Goal: Check status: Check status

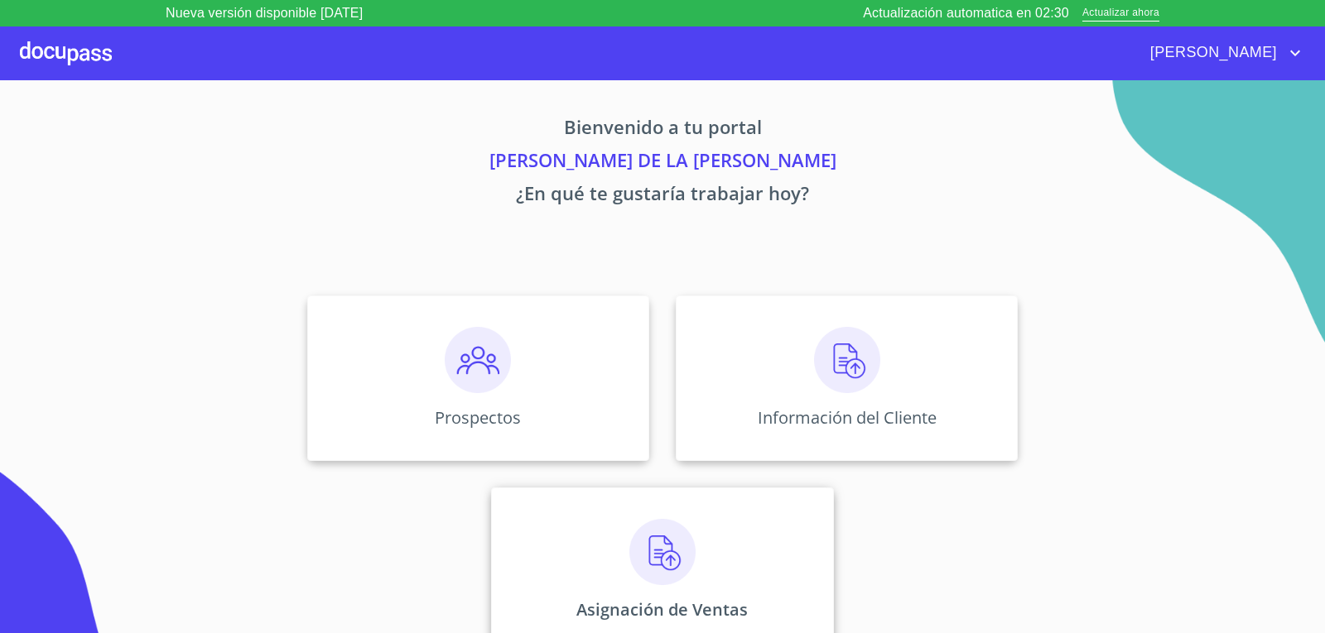
click at [668, 557] on img at bounding box center [662, 552] width 66 height 66
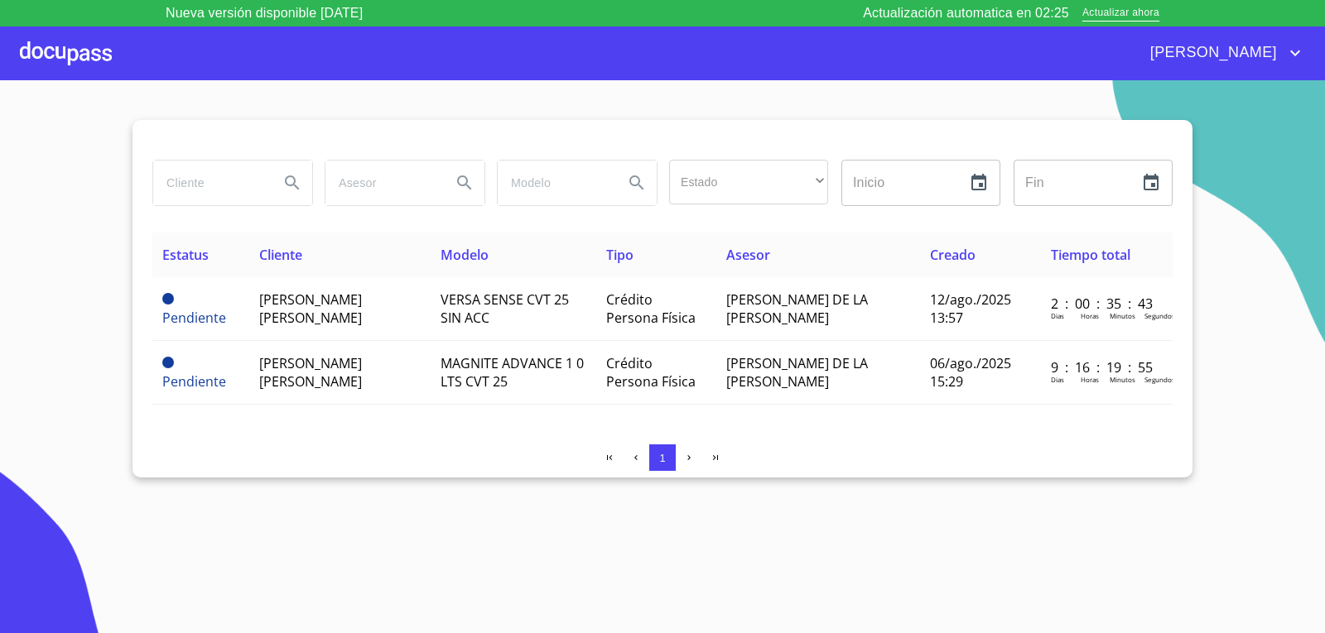
click at [76, 58] on div at bounding box center [66, 52] width 92 height 53
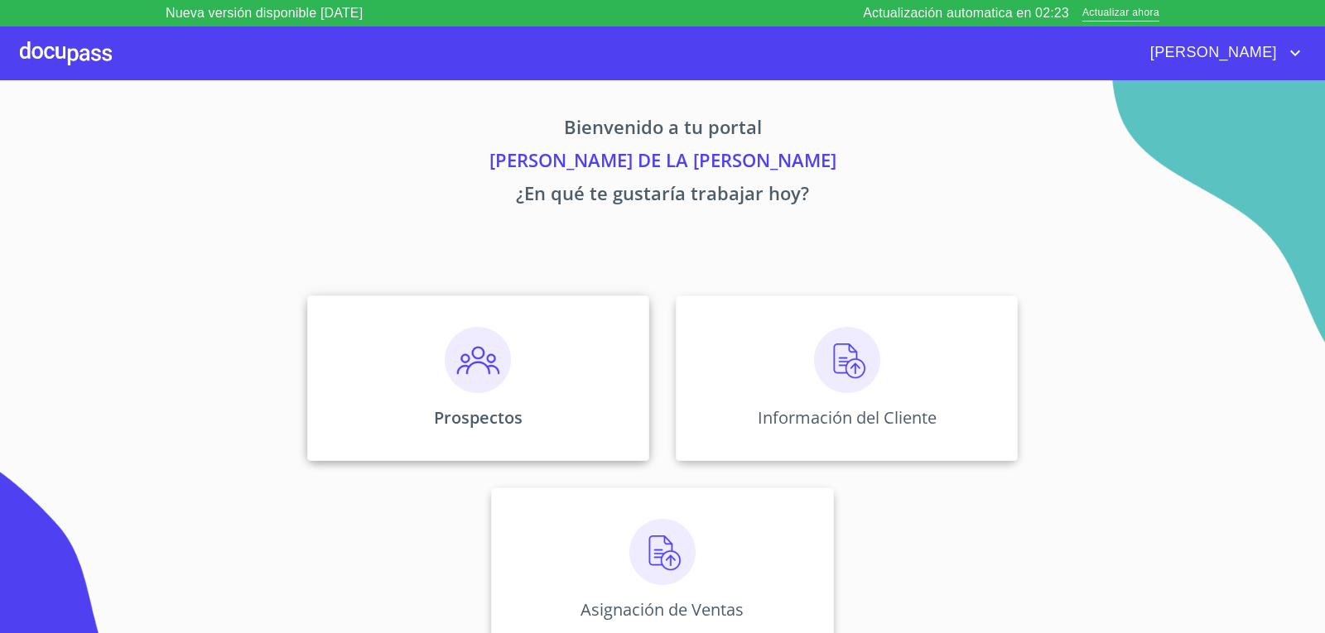
click at [464, 373] on img at bounding box center [478, 360] width 66 height 66
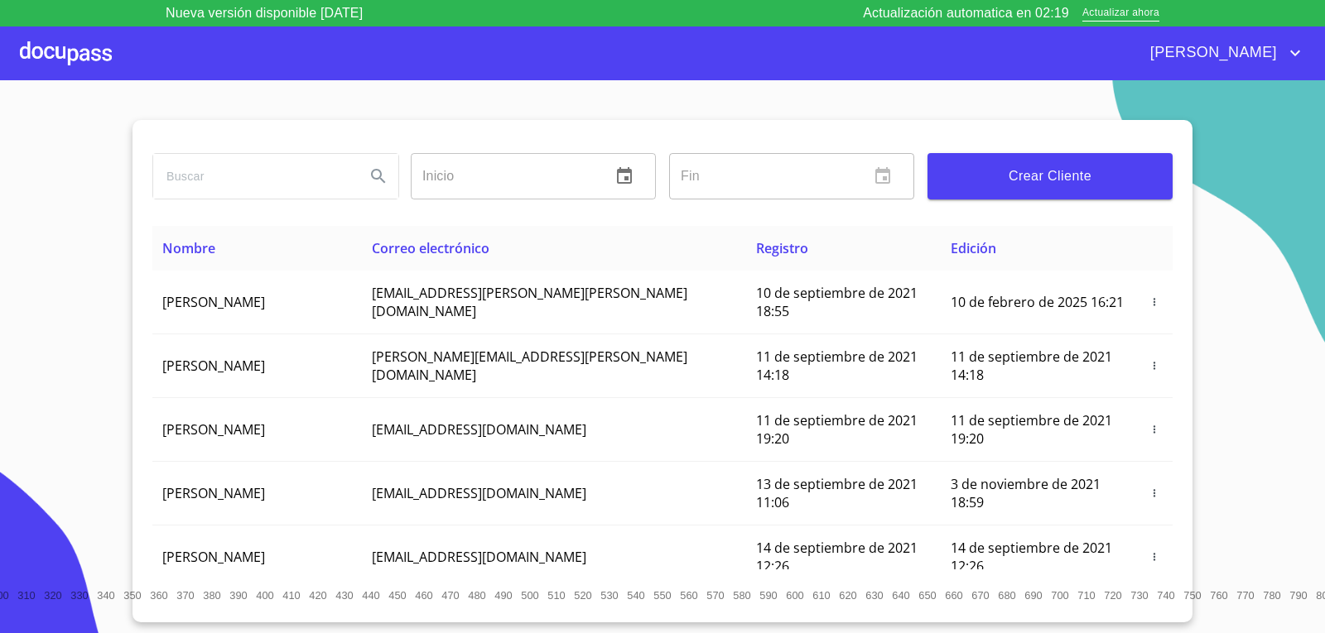
click at [310, 173] on input "search" at bounding box center [252, 176] width 199 height 45
type input "jose alfredo aguilar"
click at [382, 182] on icon "Search" at bounding box center [378, 176] width 20 height 20
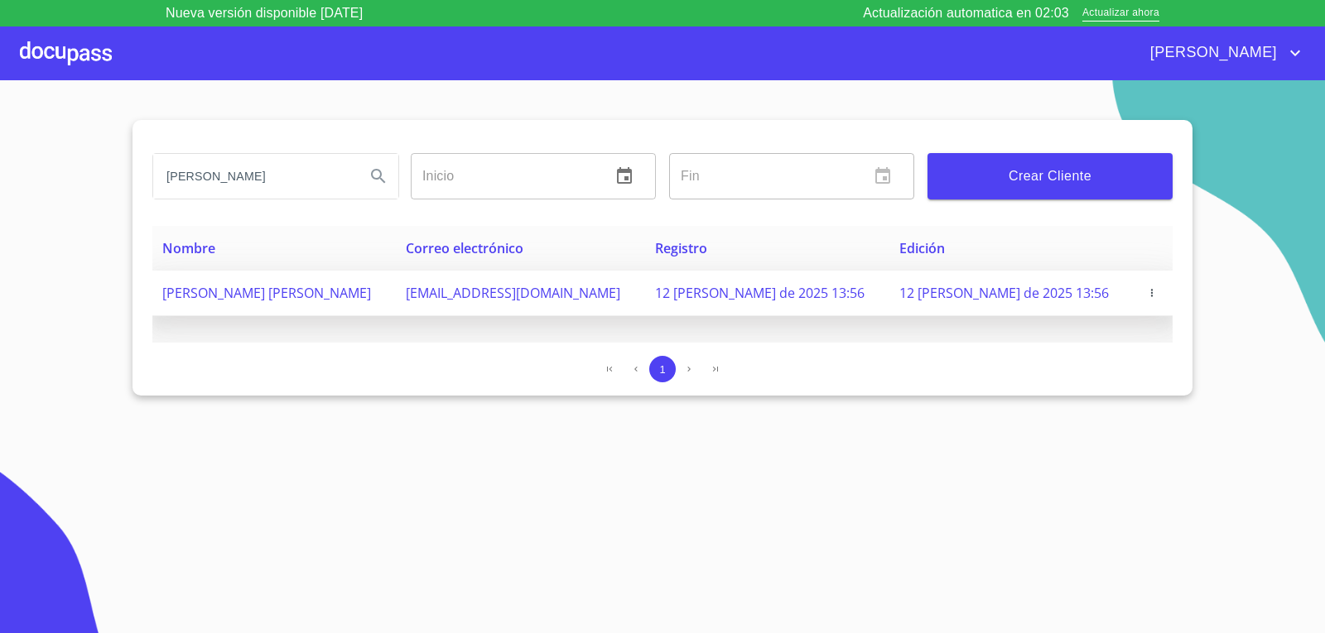
click at [371, 285] on span "[PERSON_NAME] [PERSON_NAME]" at bounding box center [266, 293] width 209 height 18
click at [269, 297] on span "[PERSON_NAME] [PERSON_NAME]" at bounding box center [266, 293] width 209 height 18
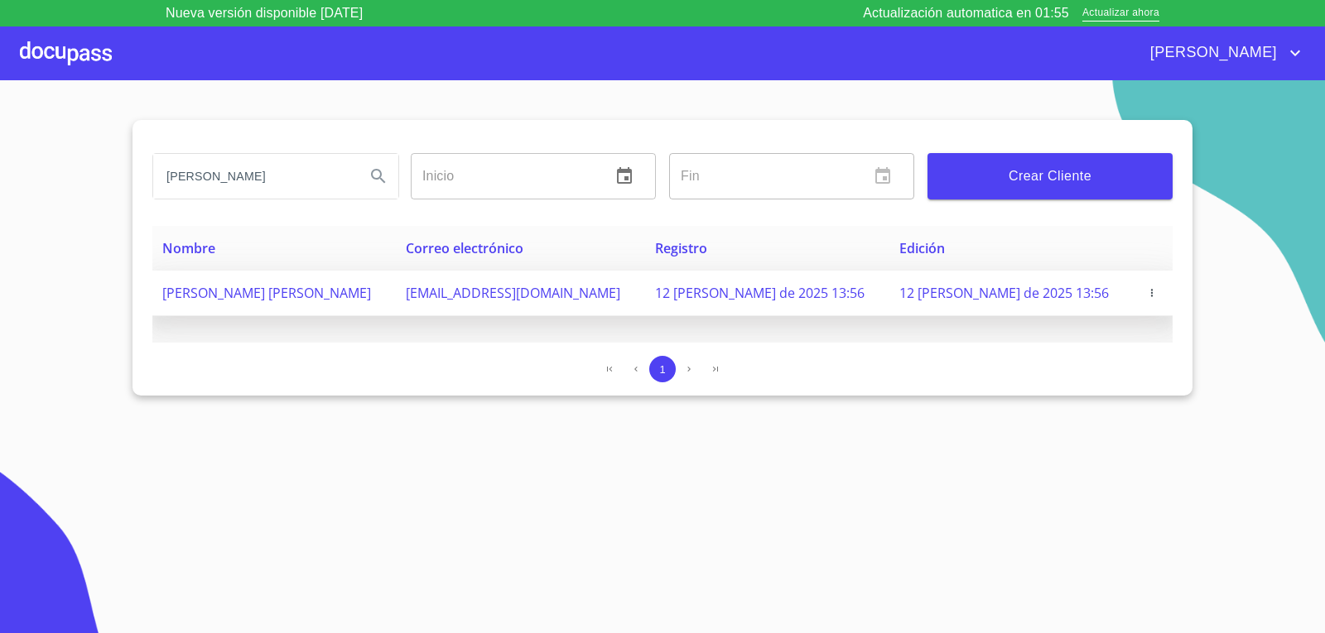
click at [269, 297] on span "[PERSON_NAME] [PERSON_NAME]" at bounding box center [266, 293] width 209 height 18
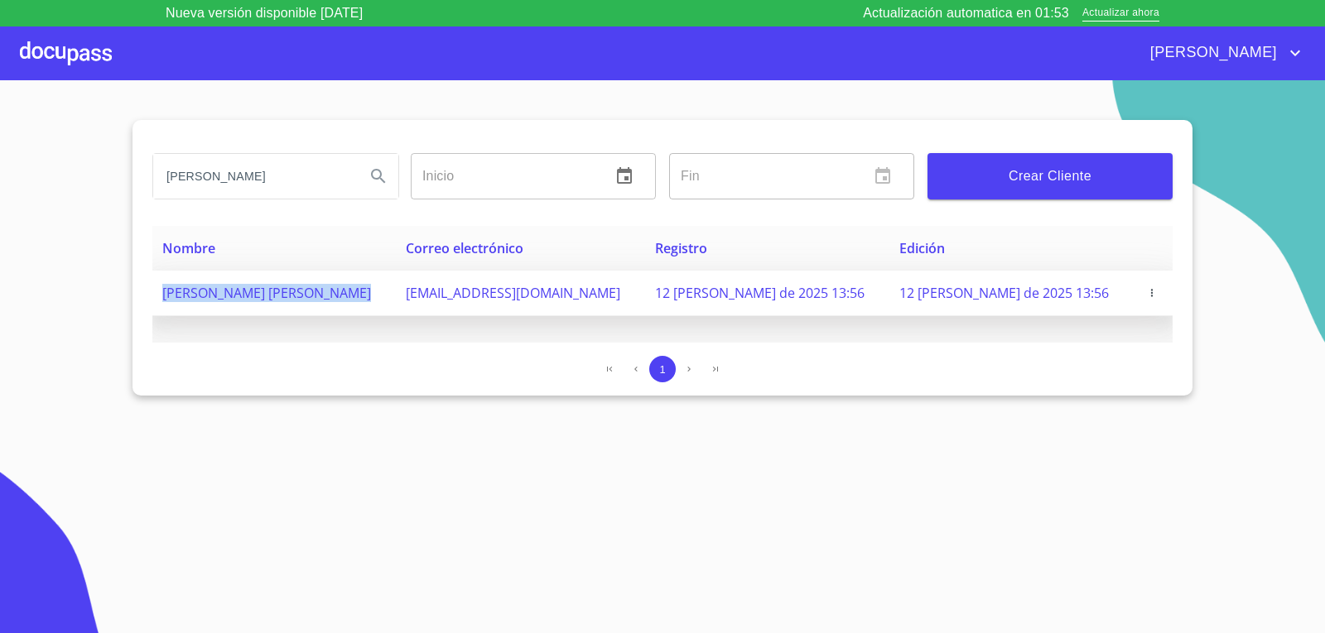
click at [269, 297] on span "[PERSON_NAME] [PERSON_NAME]" at bounding box center [266, 293] width 209 height 18
click at [1150, 295] on icon "button" at bounding box center [1152, 293] width 12 height 12
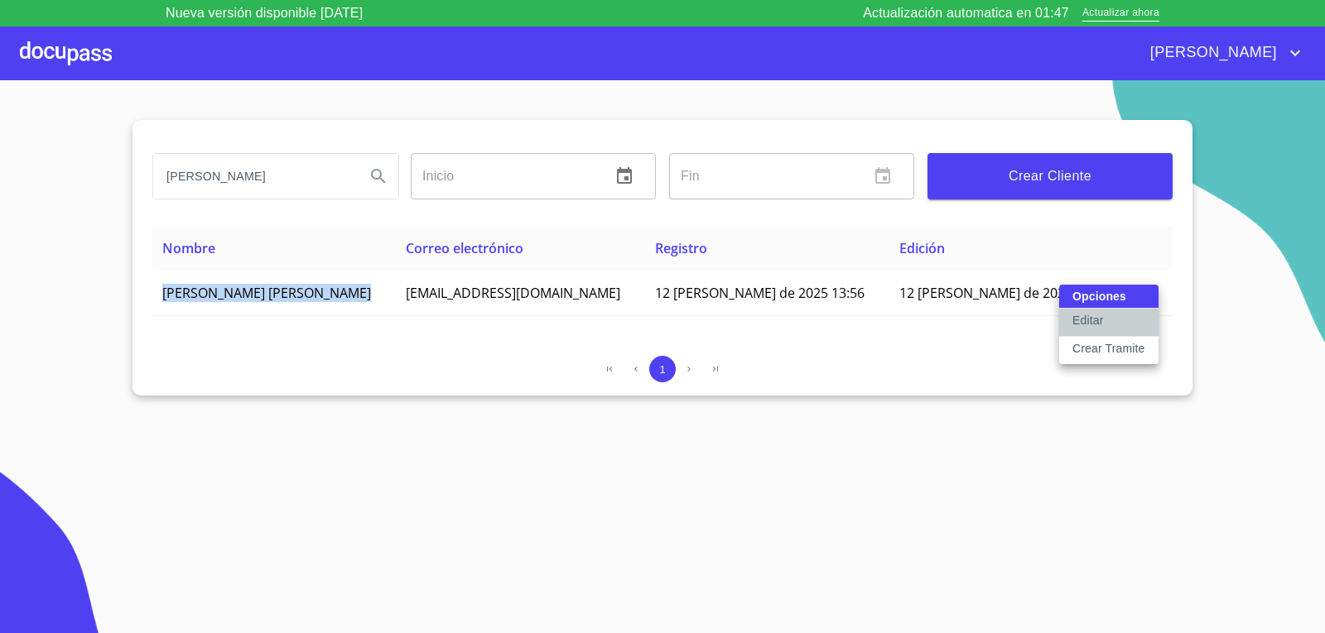
click at [1133, 324] on button "Editar" at bounding box center [1108, 323] width 99 height 28
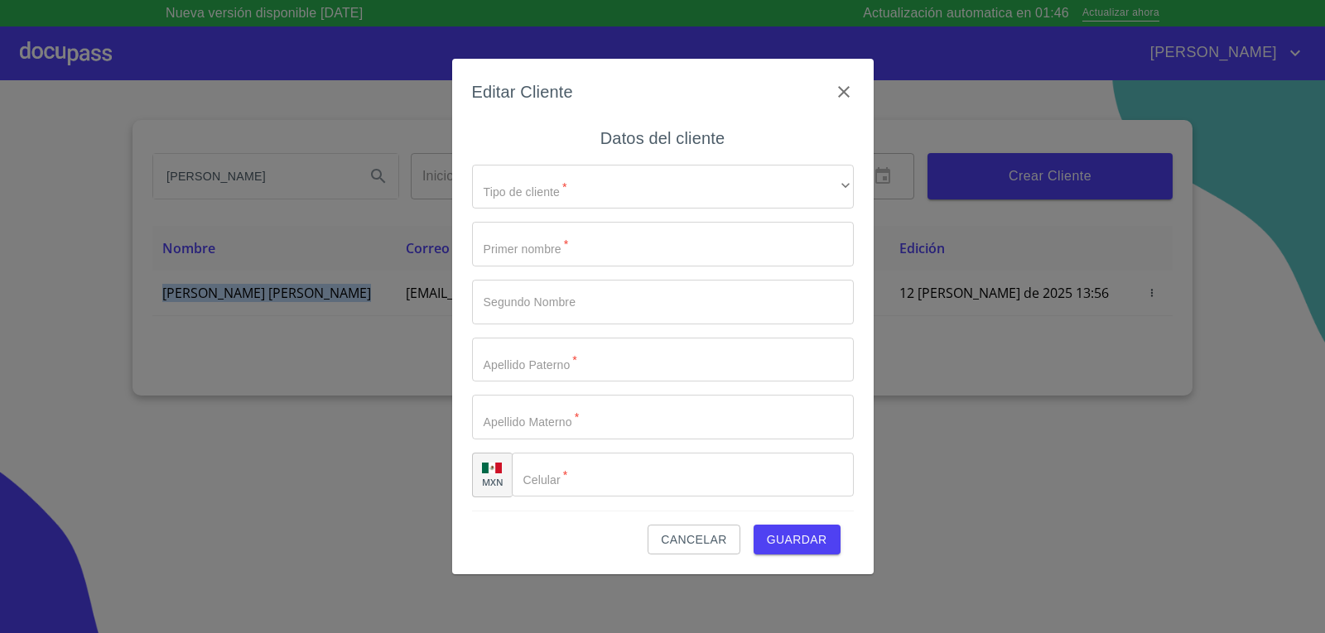
type input "[PERSON_NAME]"
type input "[PHONE_NUMBER]"
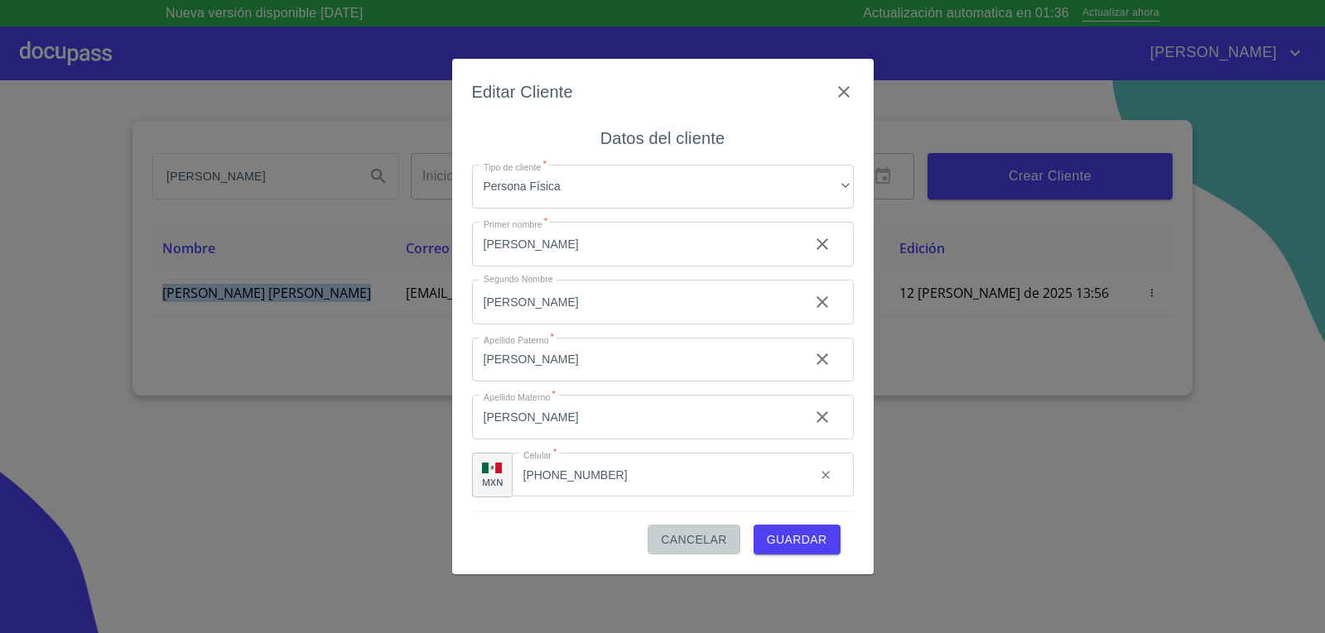
click at [713, 551] on button "Cancelar" at bounding box center [693, 540] width 92 height 31
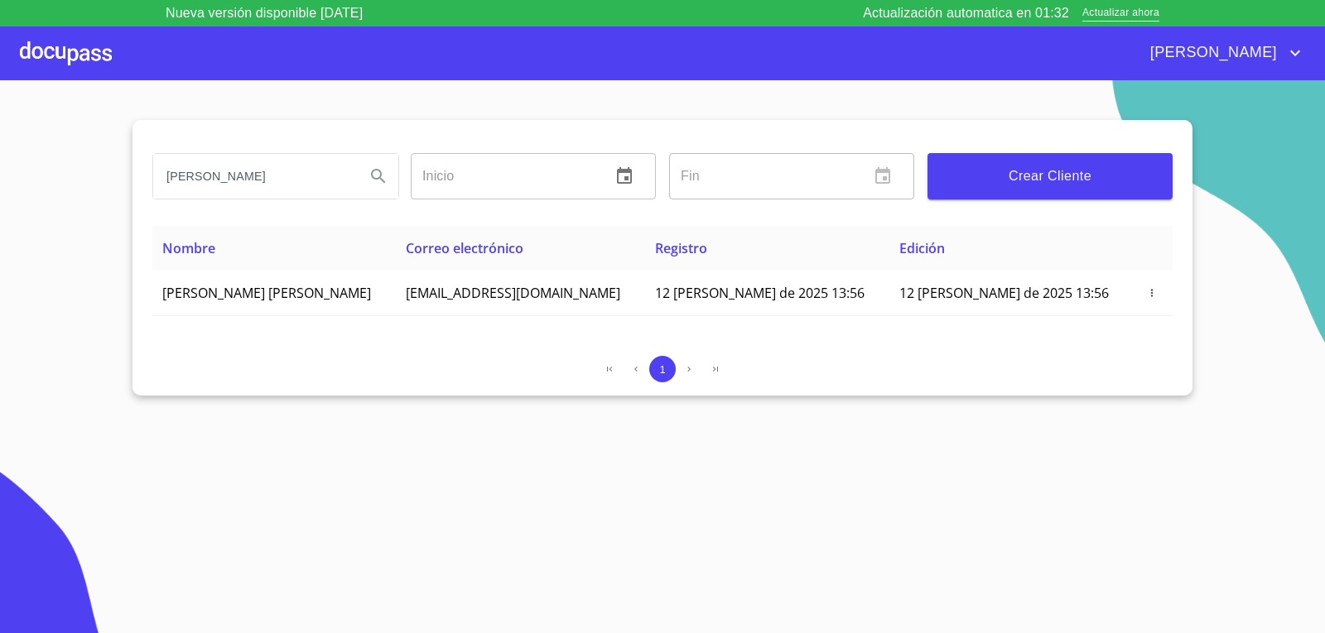
click at [73, 55] on div at bounding box center [66, 52] width 92 height 53
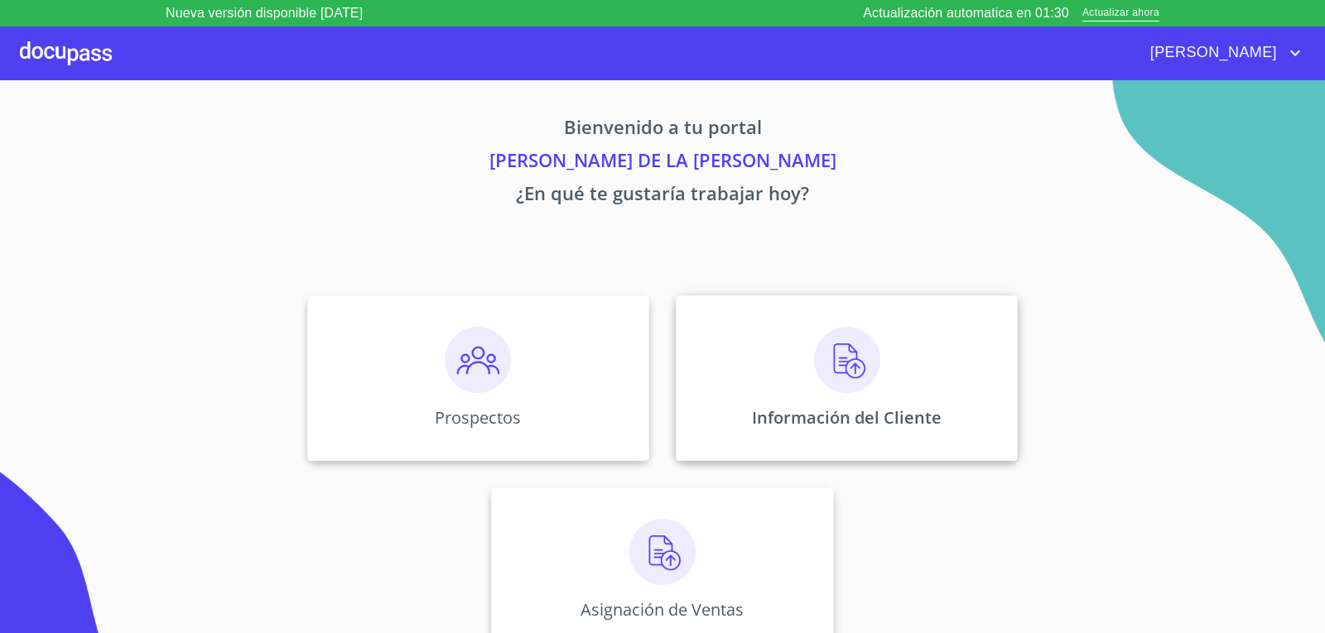
click at [843, 378] on img at bounding box center [847, 360] width 66 height 66
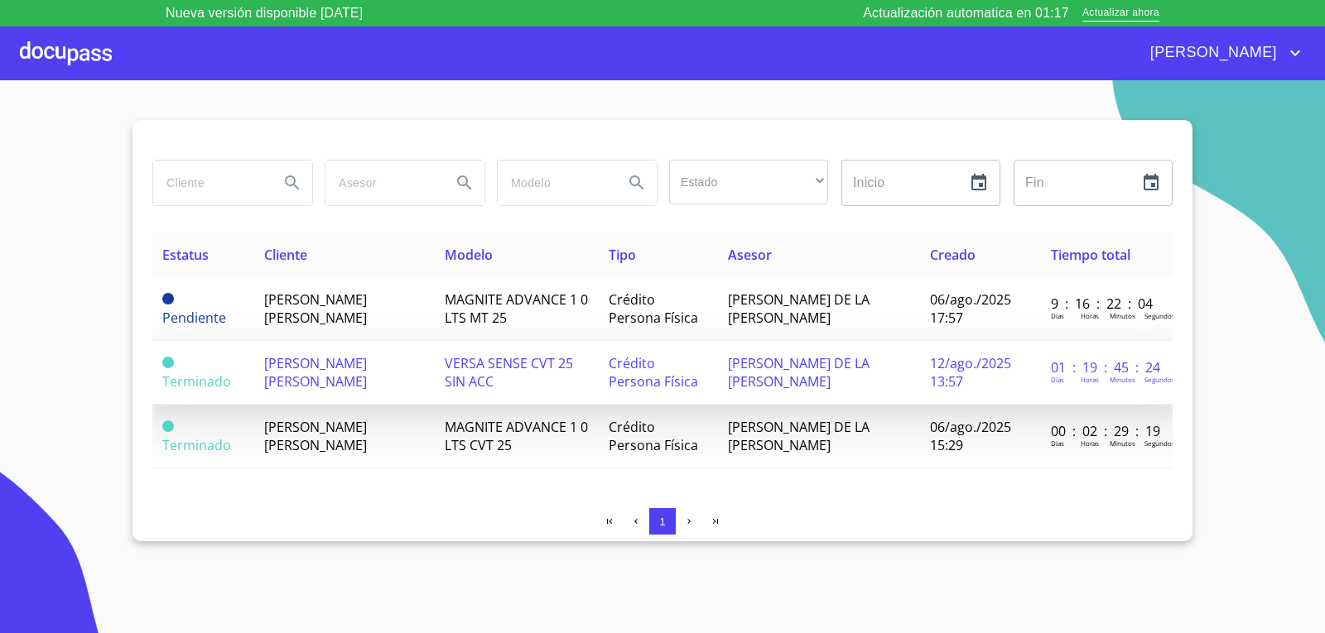
click at [339, 379] on td "[PERSON_NAME] [PERSON_NAME]" at bounding box center [344, 373] width 180 height 64
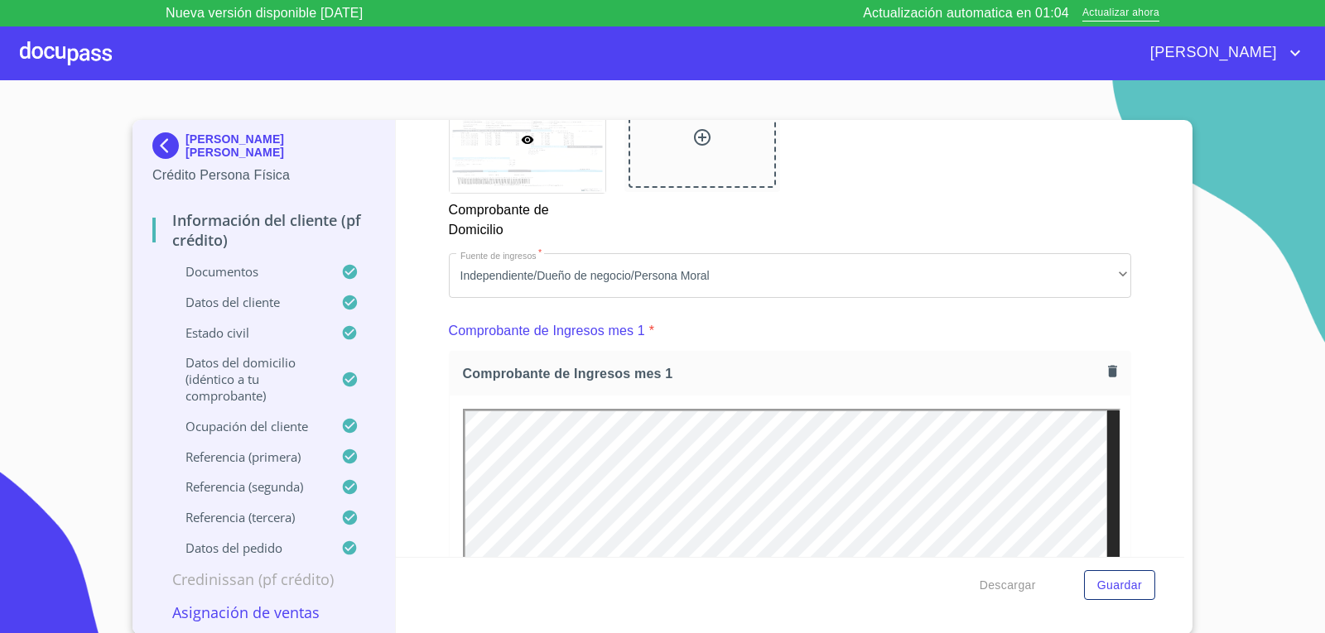
scroll to position [1104, 0]
